Goal: Find specific page/section: Find specific page/section

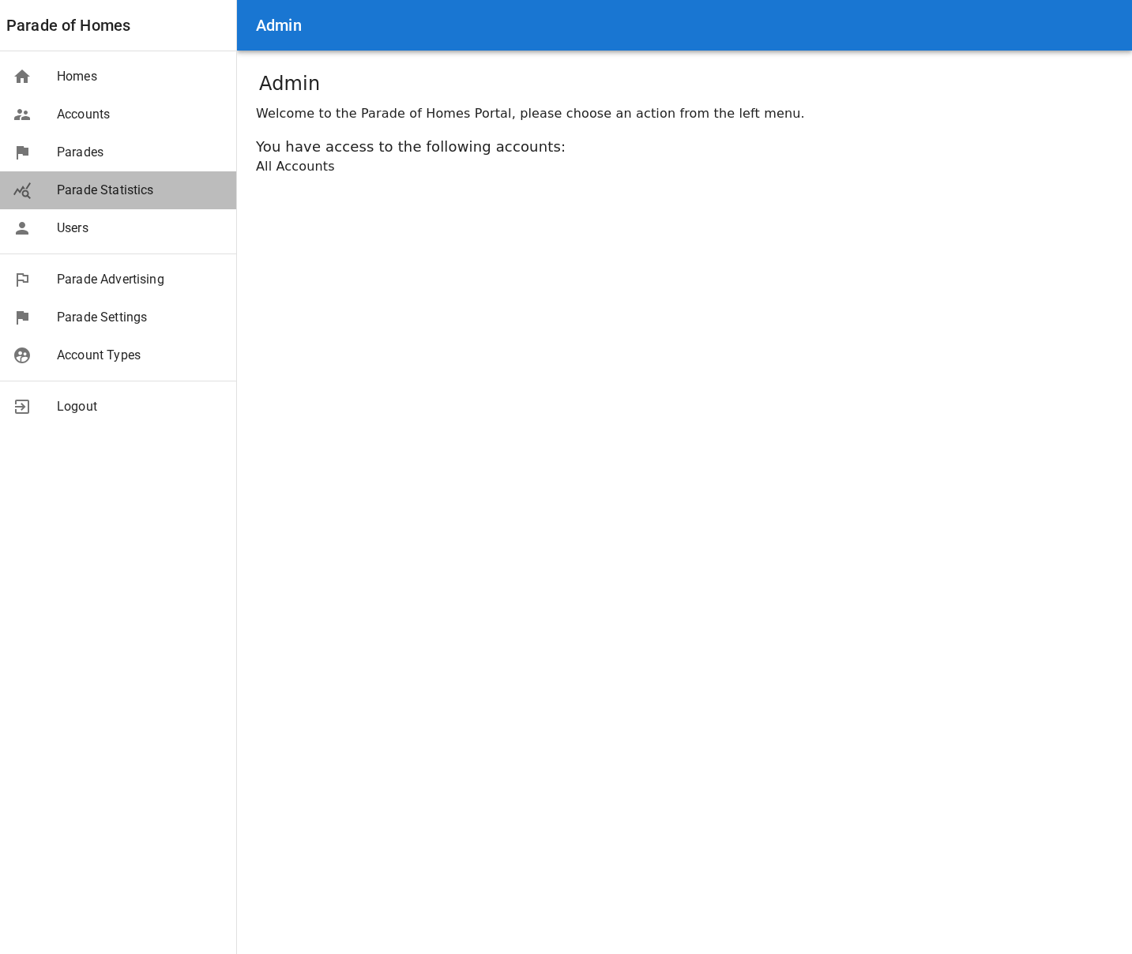
click at [137, 188] on span "Parade Statistics" at bounding box center [140, 190] width 167 height 19
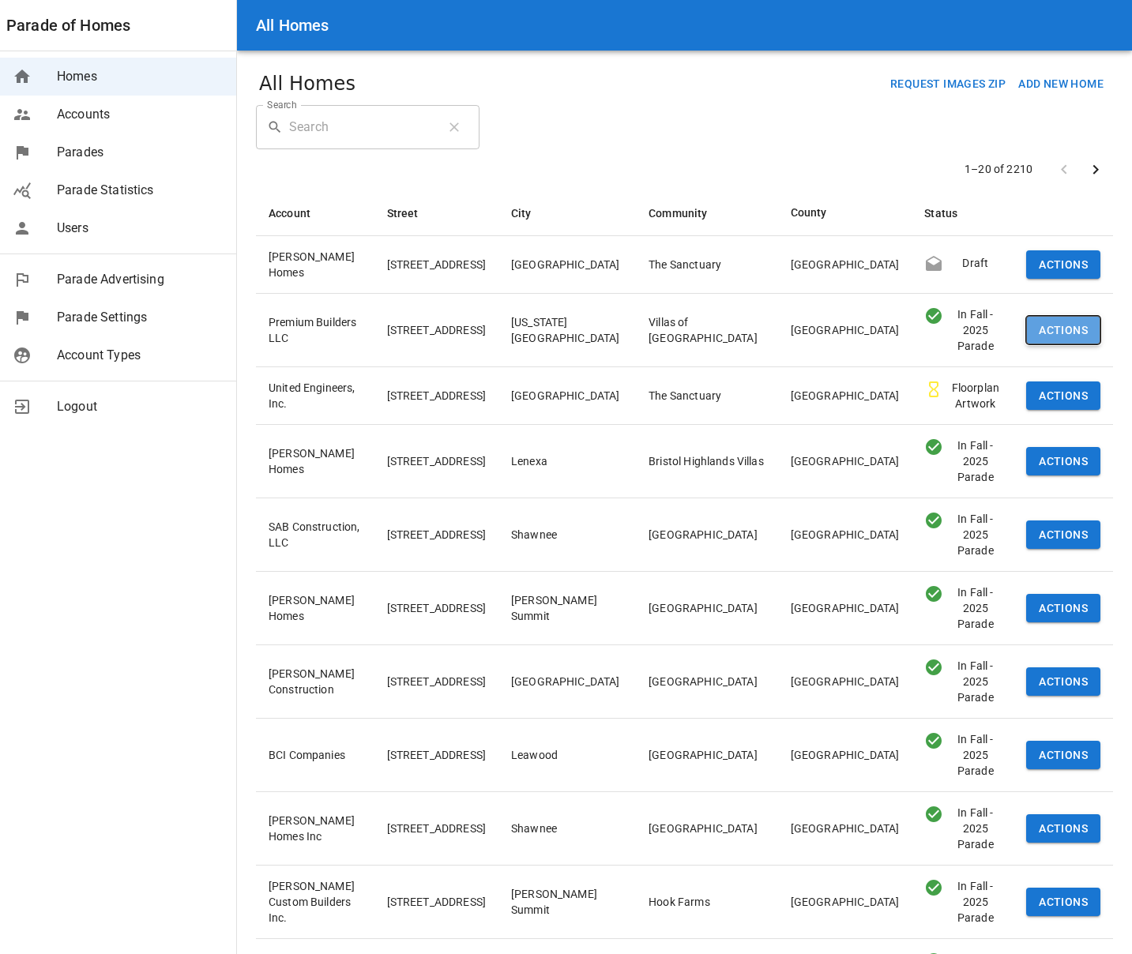
click at [1054, 319] on button "Actions" at bounding box center [1063, 330] width 74 height 29
click at [1043, 395] on li "Preview" at bounding box center [1063, 386] width 98 height 28
click at [1049, 326] on button "Actions" at bounding box center [1063, 330] width 74 height 29
click at [1041, 389] on icon at bounding box center [1035, 386] width 16 height 16
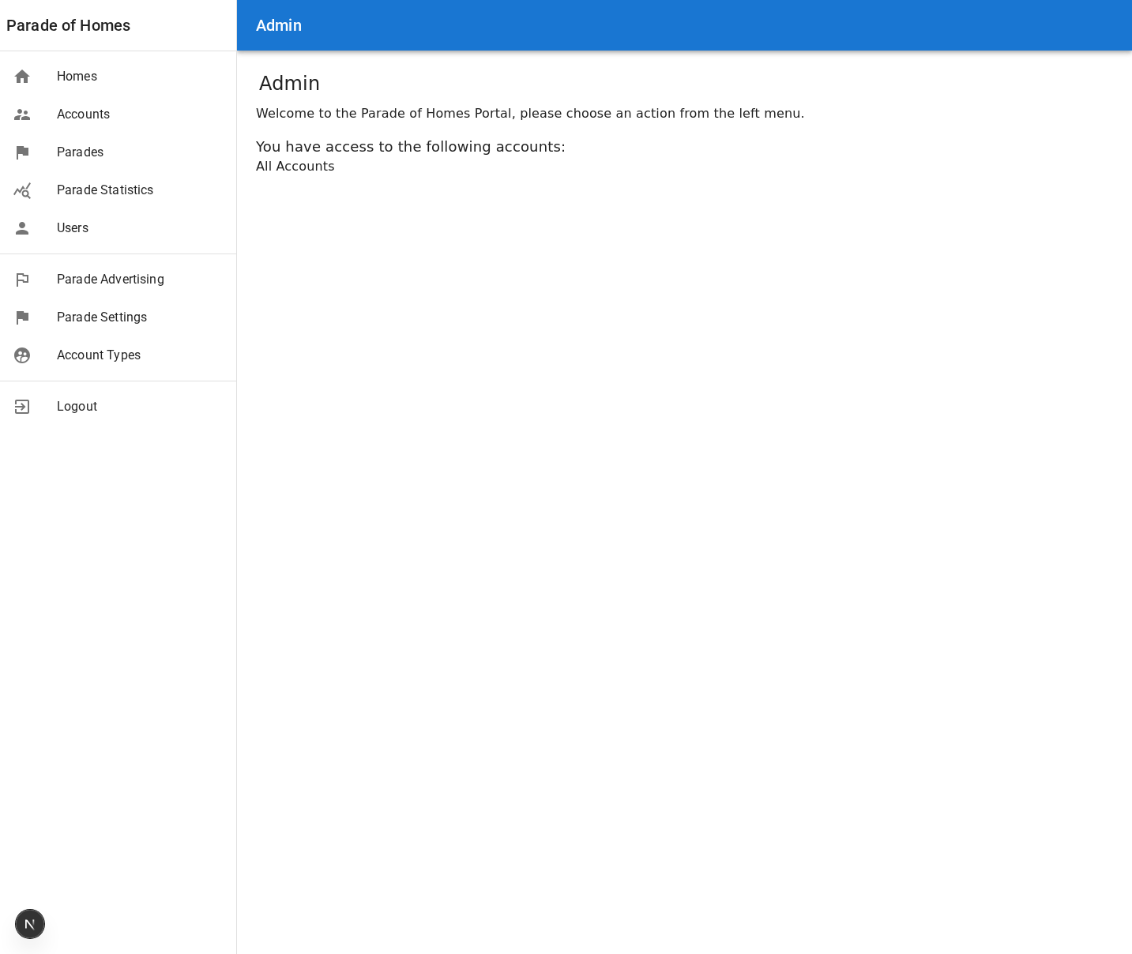
click at [133, 82] on span "Homes" at bounding box center [140, 76] width 167 height 19
